Goal: Find specific fact: Find specific fact

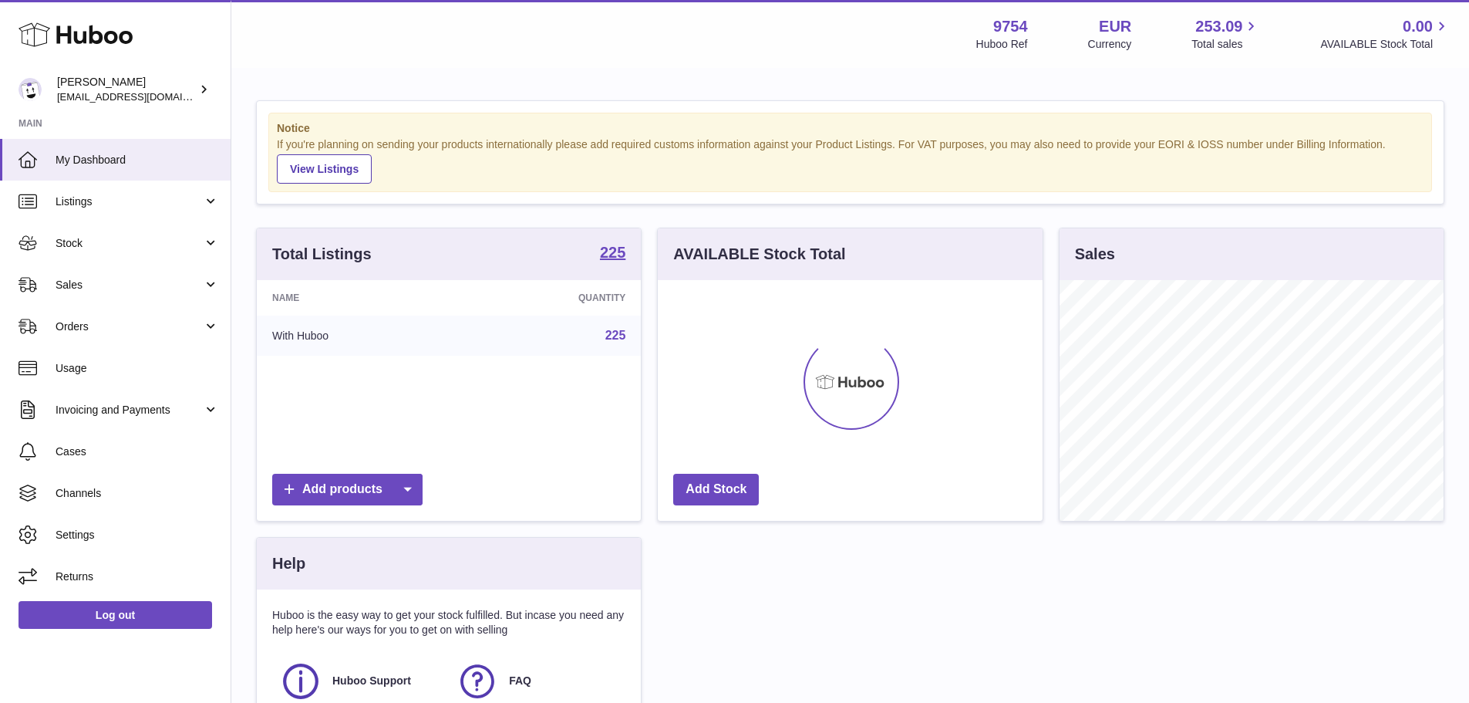
scroll to position [241, 385]
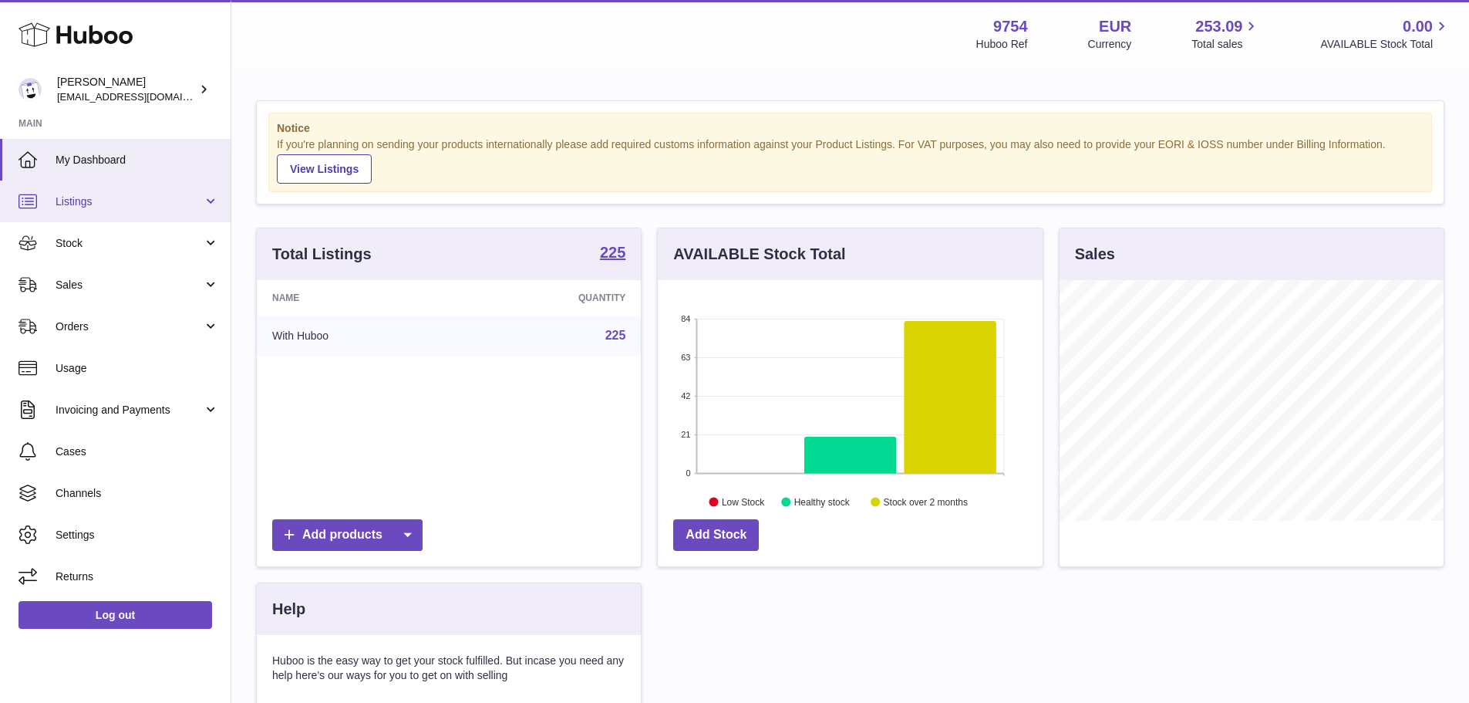
click at [177, 197] on span "Listings" at bounding box center [129, 201] width 147 height 15
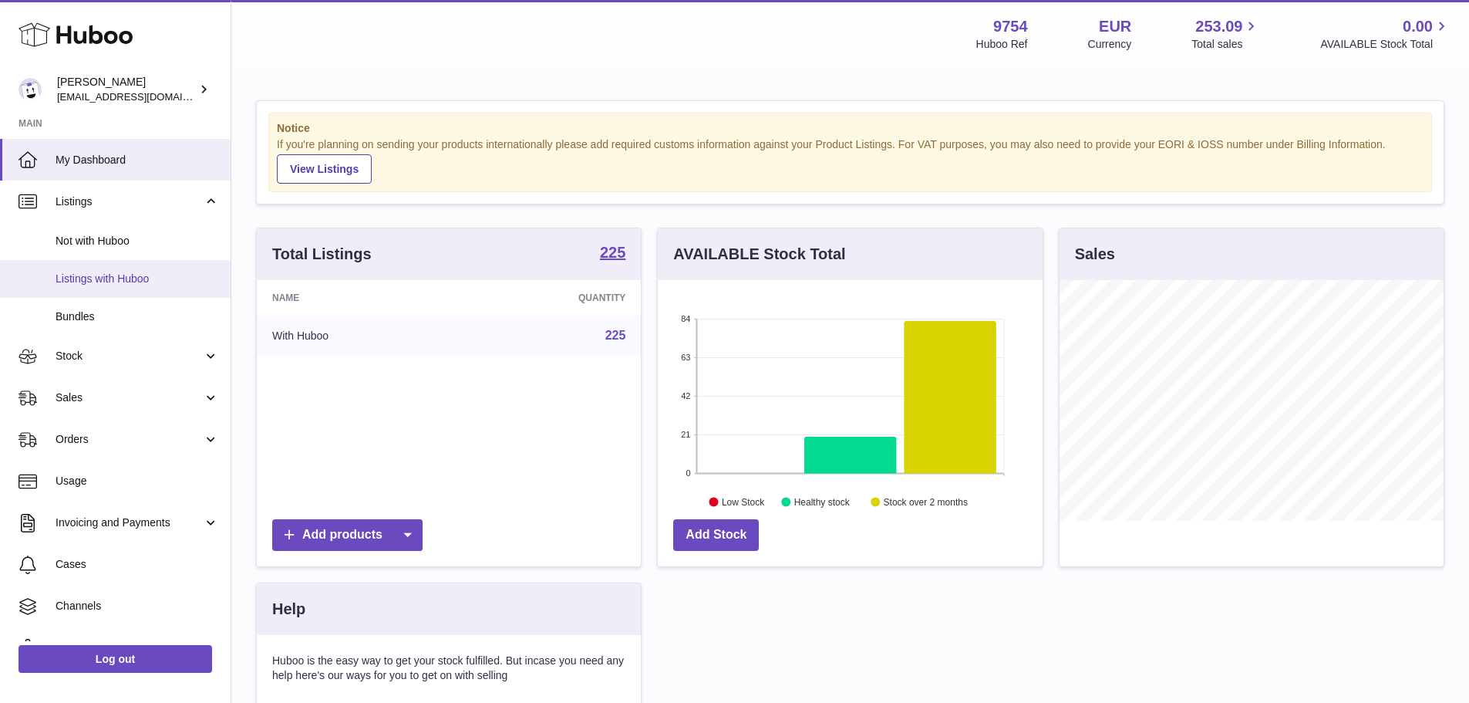
click at [171, 281] on span "Listings with Huboo" at bounding box center [138, 279] width 164 height 15
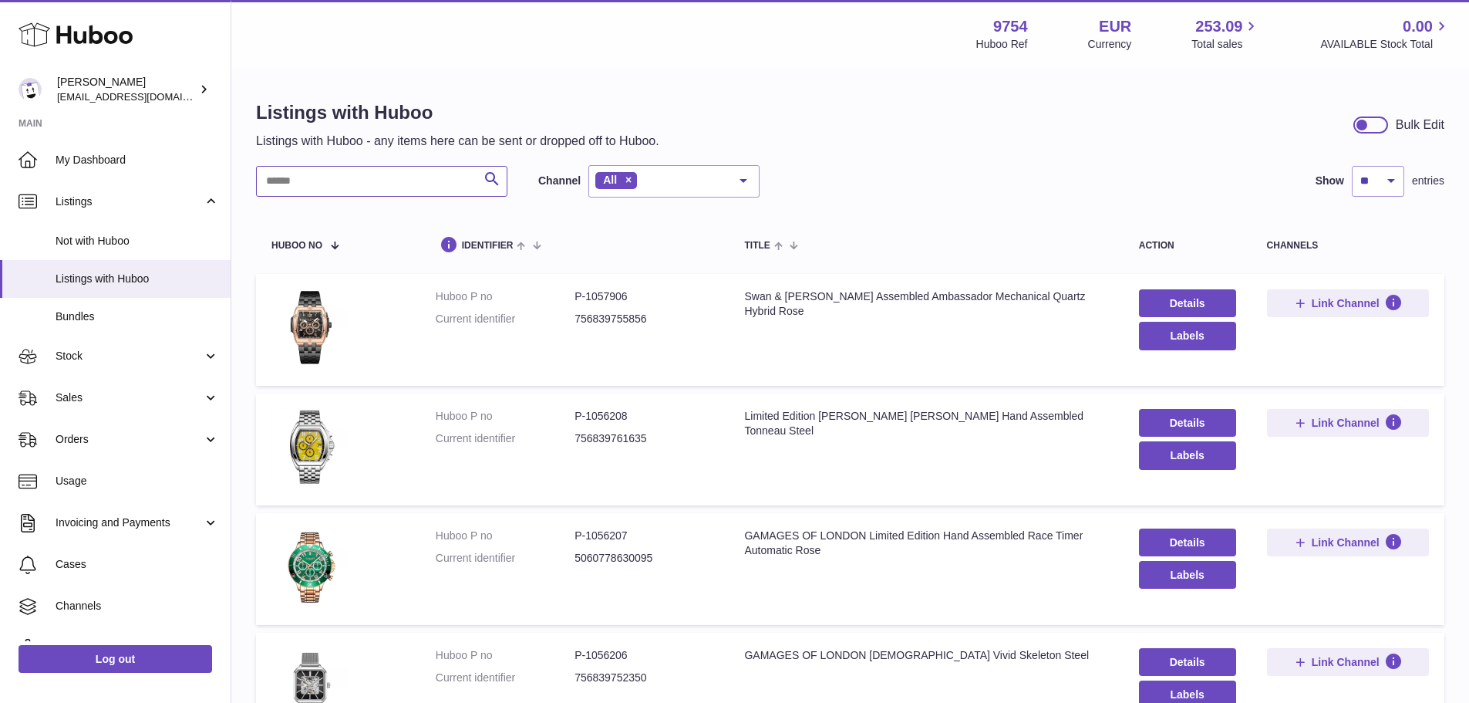
click at [282, 188] on input "text" at bounding box center [381, 181] width 251 height 31
type input "*"
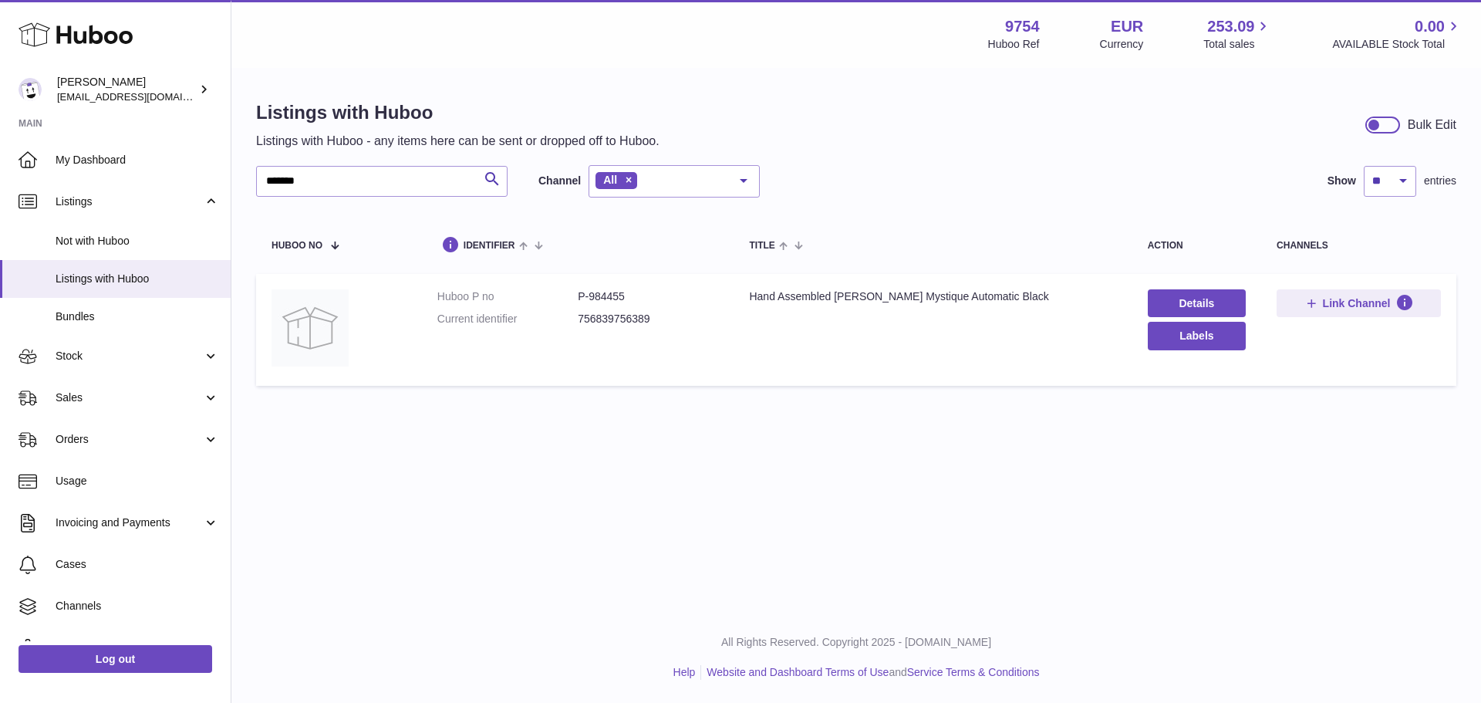
click at [612, 291] on dd "P-984455" at bounding box center [648, 296] width 140 height 15
copy dd "984455"
drag, startPoint x: 332, startPoint y: 192, endPoint x: 8, endPoint y: 147, distance: 326.3
click at [0, 164] on div "Huboo [PERSON_NAME] [EMAIL_ADDRESS][DOMAIN_NAME] Main My Dashboard Listings Not…" at bounding box center [740, 351] width 1481 height 703
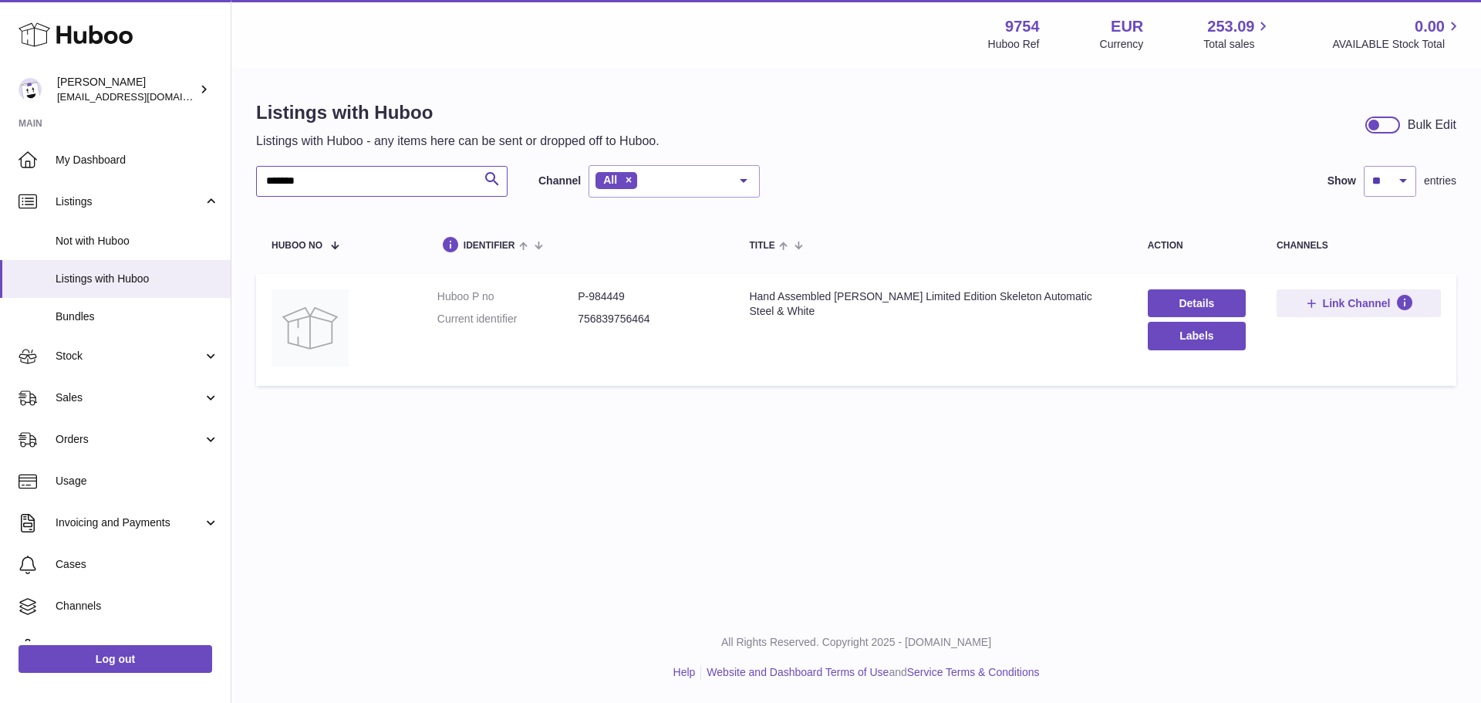
click at [381, 176] on input "*******" at bounding box center [381, 181] width 251 height 31
type input "*******"
drag, startPoint x: 411, startPoint y: 191, endPoint x: 278, endPoint y: 194, distance: 133.5
click at [278, 194] on input "*******" at bounding box center [381, 181] width 251 height 31
click at [619, 295] on dd "P-984449" at bounding box center [648, 296] width 140 height 15
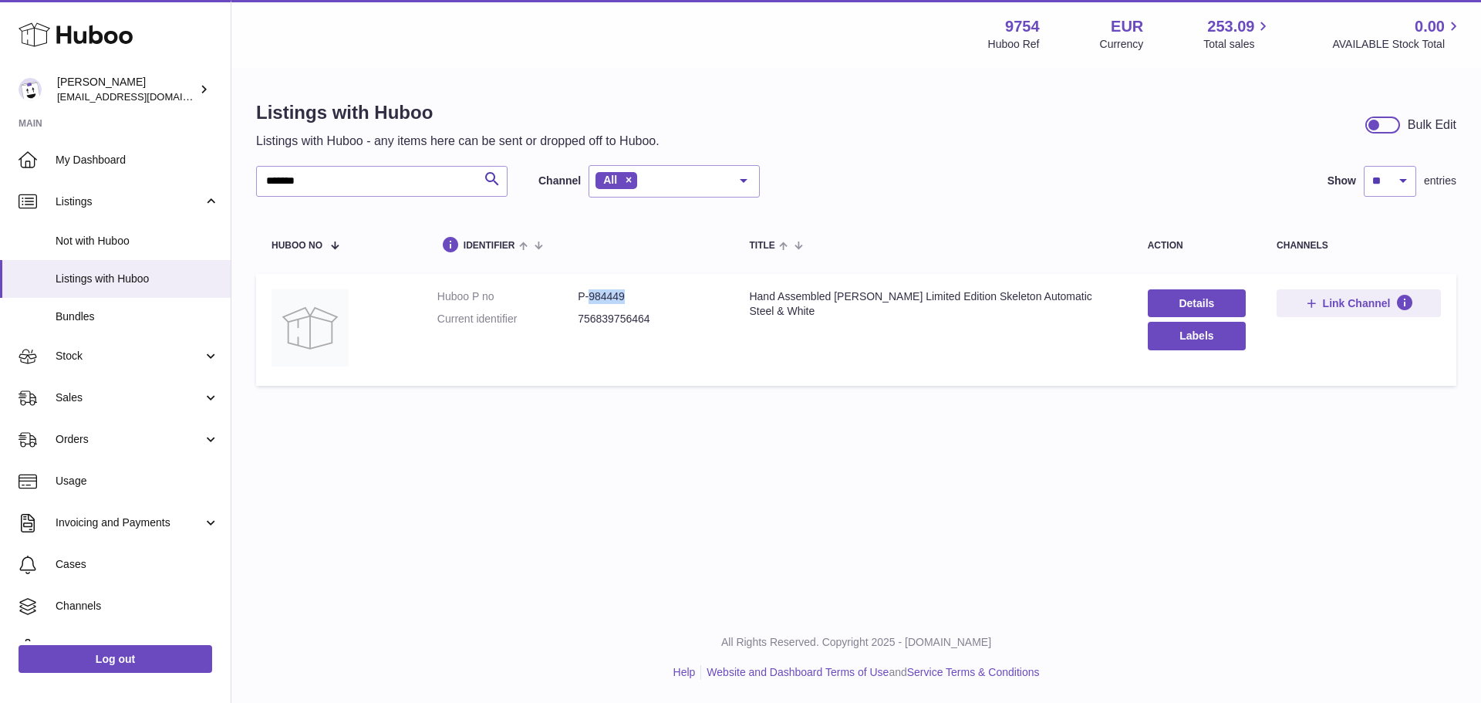
click at [619, 295] on dd "P-984449" at bounding box center [648, 296] width 140 height 15
copy dd "984449"
